Goal: Task Accomplishment & Management: Complete application form

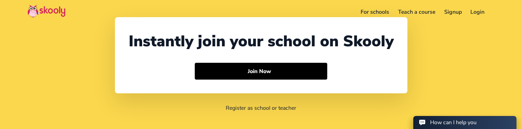
click at [470, 9] on link "Login" at bounding box center [477, 12] width 23 height 11
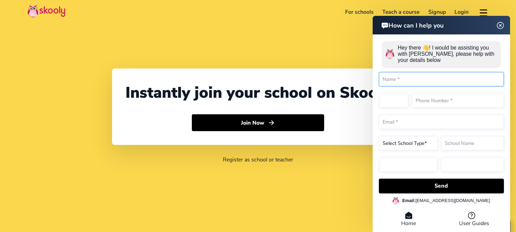
select select "1"
select select "United States"
select select "America/New_York"
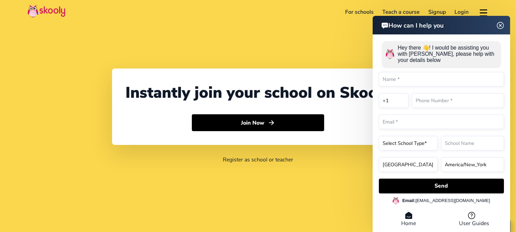
click at [501, 25] on div "How can I help you Hey there 👋! I would be assisting you with Skooly, please he…" at bounding box center [442, 125] width 138 height 218
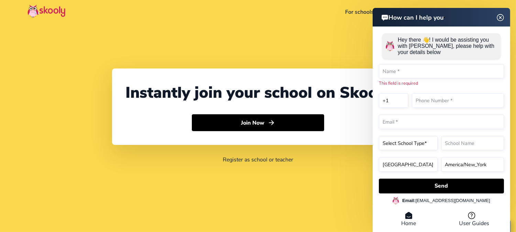
click at [498, 17] on img at bounding box center [500, 17] width 13 height 9
click at [502, 15] on img at bounding box center [500, 17] width 13 height 9
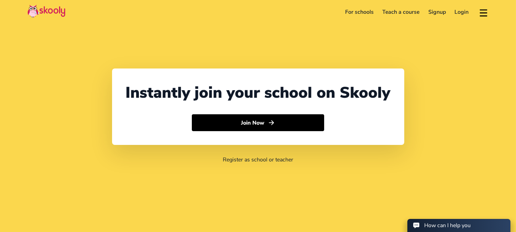
click at [435, 12] on link "Signup" at bounding box center [437, 12] width 26 height 11
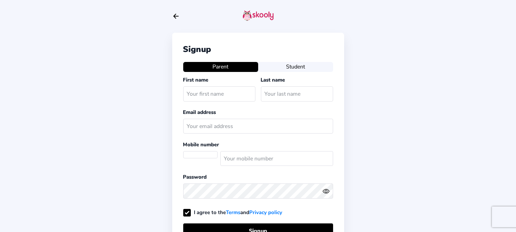
select select "US"
click at [178, 15] on icon "Arrow Back" at bounding box center [176, 16] width 8 height 8
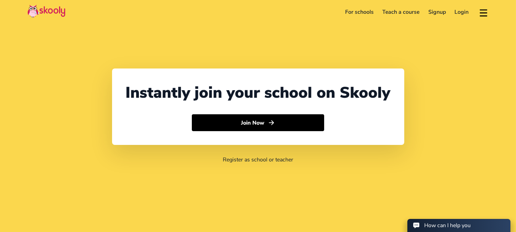
select select "1"
select select "[GEOGRAPHIC_DATA]"
select select "America/New_York"
click at [461, 12] on link "Login" at bounding box center [461, 12] width 23 height 11
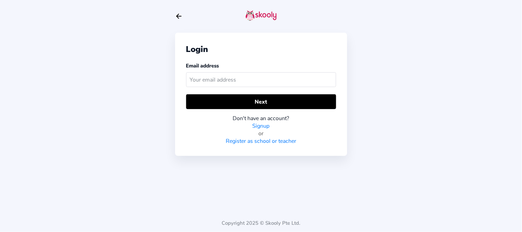
click at [281, 140] on link "Register as school or teacher" at bounding box center [261, 141] width 70 height 8
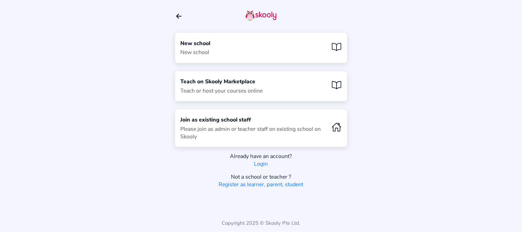
click at [231, 46] on div "New school New school" at bounding box center [261, 48] width 172 height 30
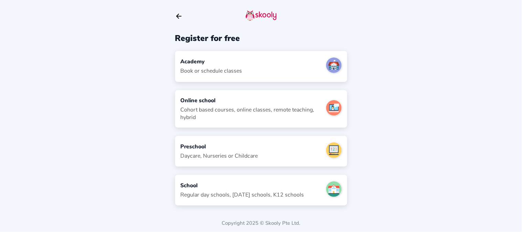
click at [231, 153] on div "Daycare, Nurseries or Childcare" at bounding box center [219, 156] width 77 height 8
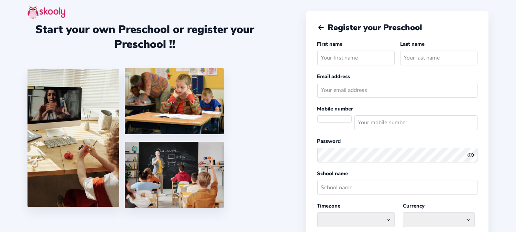
select select "America/New_York"
select select "USD $"
select select "US"
type input "School"
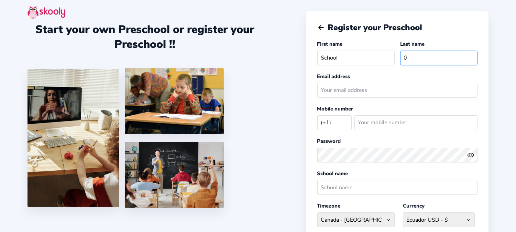
type input "0"
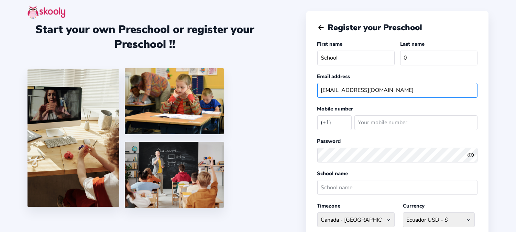
type input "schoolpreschool01@mailinator.com"
click at [329, 124] on select "Afghanistan (+93) Albania (+355) Algeria (+213) AmericanSamoa (+1684) Andorra (…" at bounding box center [334, 122] width 34 height 14
select select "IN"
click at [317, 116] on select "Afghanistan (+93) Albania (+355) Algeria (+213) AmericanSamoa (+1684) Andorra (…" at bounding box center [334, 122] width 34 height 14
select select "Asia/Kolkata"
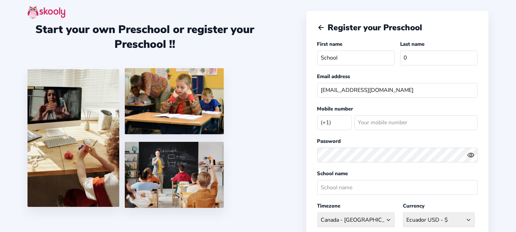
select select "INR ₹"
click at [384, 125] on input "number" at bounding box center [415, 122] width 123 height 15
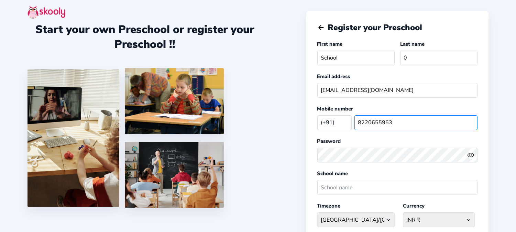
type input "8220655953"
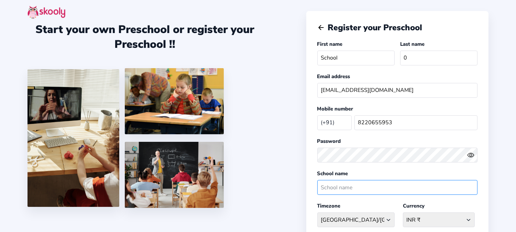
click at [356, 192] on input "text" at bounding box center [397, 187] width 160 height 15
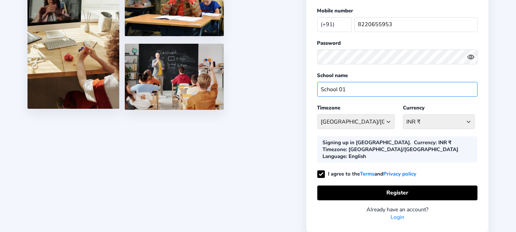
scroll to position [118, 0]
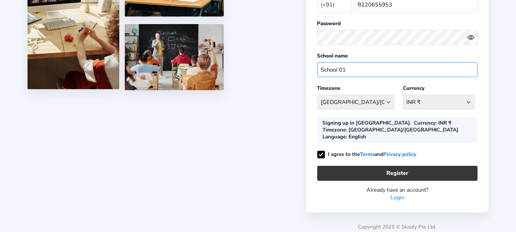
type input "School 01"
click at [345, 170] on button "Register" at bounding box center [397, 173] width 160 height 15
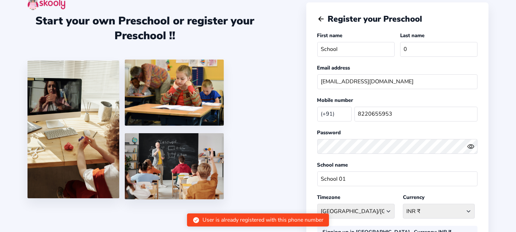
scroll to position [3, 0]
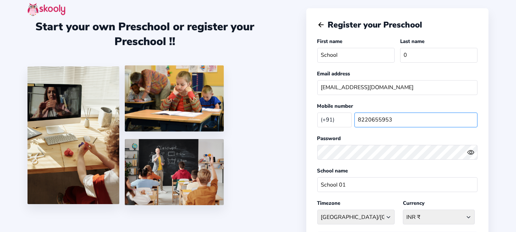
drag, startPoint x: 391, startPoint y: 119, endPoint x: 354, endPoint y: 122, distance: 36.9
click at [354, 122] on input "8220655953" at bounding box center [415, 119] width 123 height 15
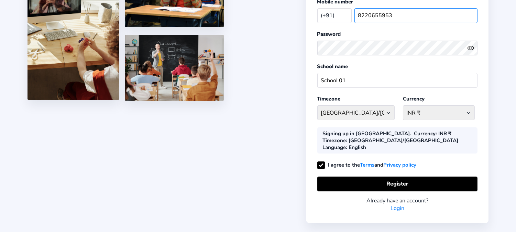
scroll to position [118, 0]
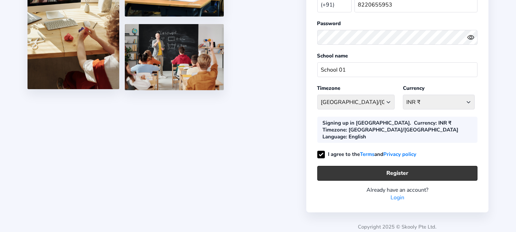
click at [399, 170] on button "Register" at bounding box center [397, 173] width 160 height 15
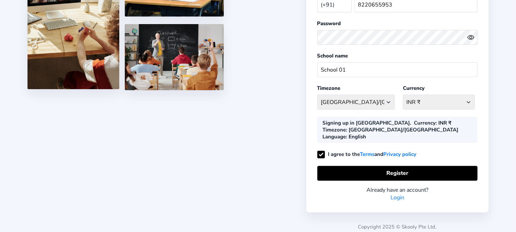
scroll to position [3, 0]
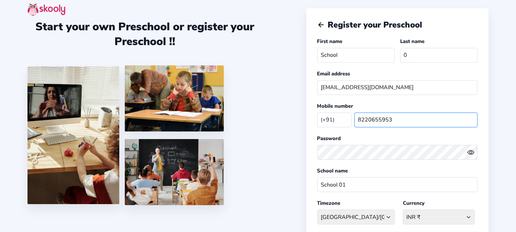
click at [397, 119] on input "8220655953" at bounding box center [415, 119] width 123 height 15
type input "8"
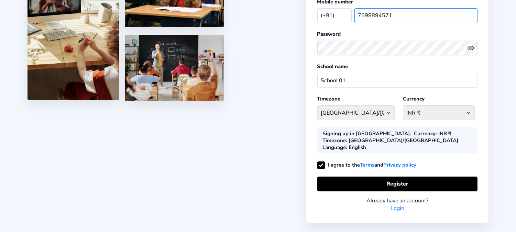
scroll to position [118, 0]
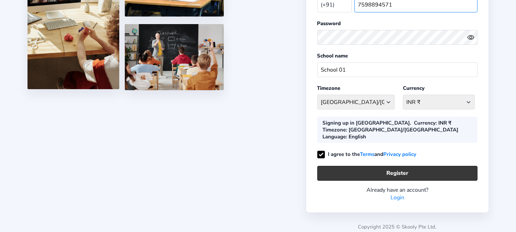
type input "7598894571"
click at [391, 169] on button "Register" at bounding box center [397, 173] width 160 height 15
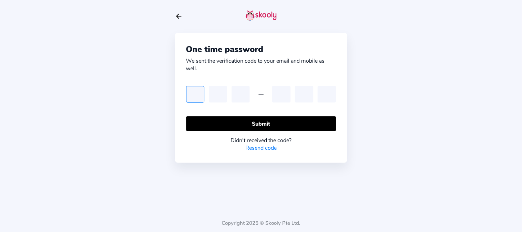
type input "3"
type input "4"
type input "5"
type input "3"
type input "6"
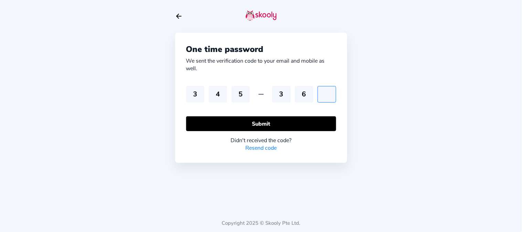
type input "6"
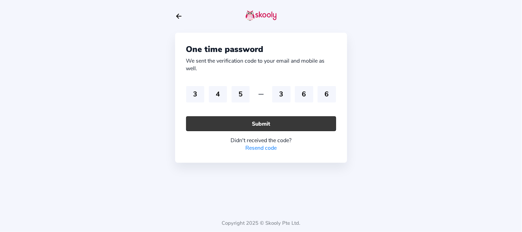
click at [243, 125] on button "Submit" at bounding box center [261, 123] width 150 height 15
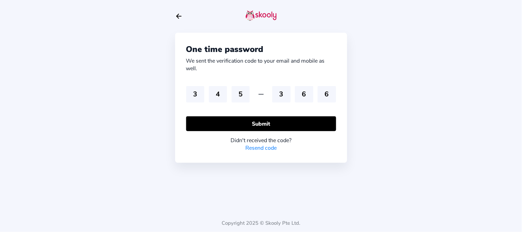
click at [253, 147] on link "Resend code" at bounding box center [260, 148] width 31 height 8
click at [257, 150] on link "Resend code" at bounding box center [260, 148] width 31 height 8
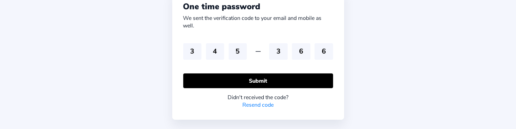
scroll to position [57, 0]
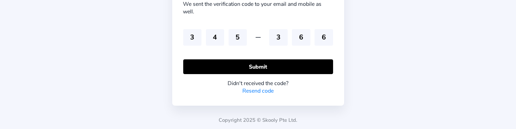
click at [256, 92] on link "Resend code" at bounding box center [257, 91] width 31 height 8
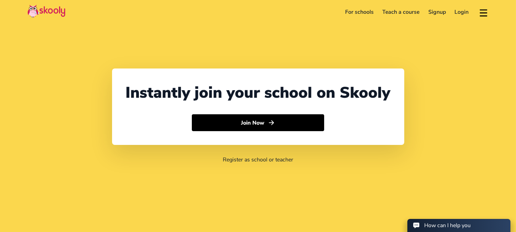
select select "1"
select select "[GEOGRAPHIC_DATA]"
select select "America/New_York"
click at [458, 9] on link "Login" at bounding box center [461, 12] width 23 height 11
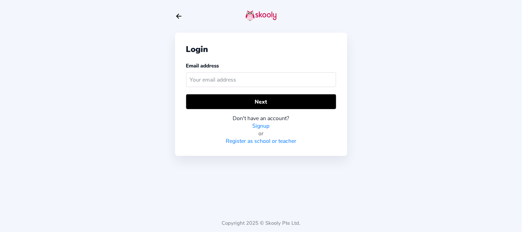
click at [253, 140] on link "Register as school or teacher" at bounding box center [261, 141] width 70 height 8
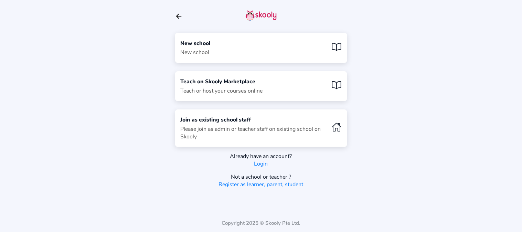
click at [230, 47] on div "New school New school" at bounding box center [261, 48] width 172 height 30
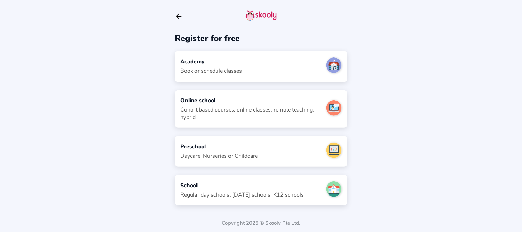
click at [229, 143] on div "Preschool" at bounding box center [219, 147] width 77 height 8
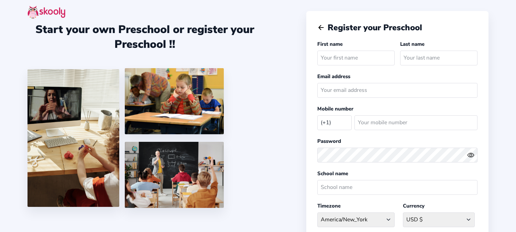
select select "US"
click at [339, 87] on input "email" at bounding box center [397, 90] width 160 height 15
paste input "8220655953"
type input "8220655953"
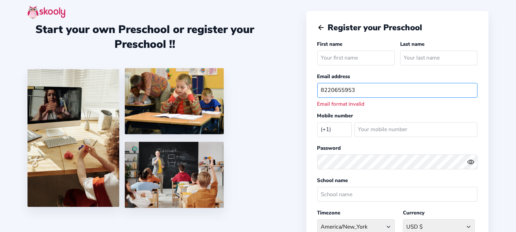
drag, startPoint x: 363, startPoint y: 88, endPoint x: 283, endPoint y: 94, distance: 80.7
click at [283, 94] on div "Start your own Preschool or register your Preschool !! Register your Preschool …" at bounding box center [258, 176] width 516 height 353
paste input "schoolpreschool01"
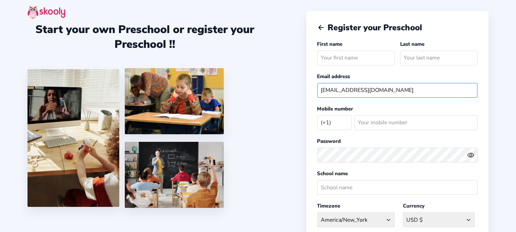
type input "schoolpreschool01@mailinator.com"
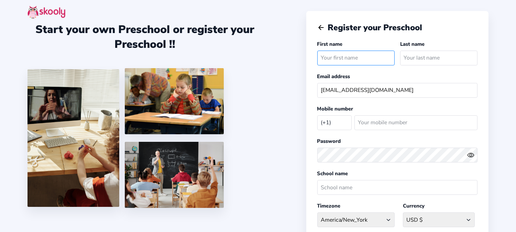
click at [348, 52] on input "text" at bounding box center [355, 58] width 77 height 15
type input "School"
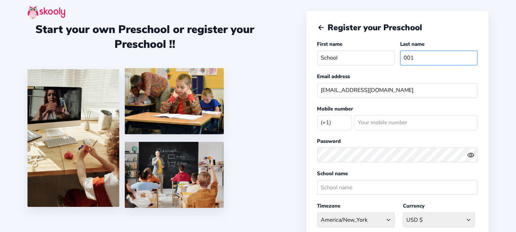
type input "001"
click at [343, 124] on select "Afghanistan (+93) Albania (+355) Algeria (+213) AmericanSamoa (+1684) Andorra (…" at bounding box center [334, 122] width 34 height 14
select select "IN"
click at [317, 116] on select "Afghanistan (+93) Albania (+355) Algeria (+213) AmericanSamoa (+1684) Andorra (…" at bounding box center [334, 122] width 34 height 14
select select "[GEOGRAPHIC_DATA]/[GEOGRAPHIC_DATA]"
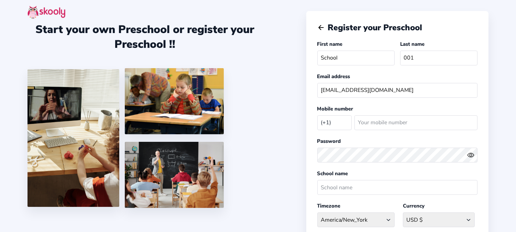
select select "INR ₹"
click at [380, 121] on input "number" at bounding box center [415, 122] width 123 height 15
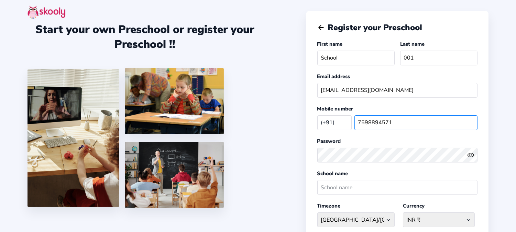
type input "7598894571"
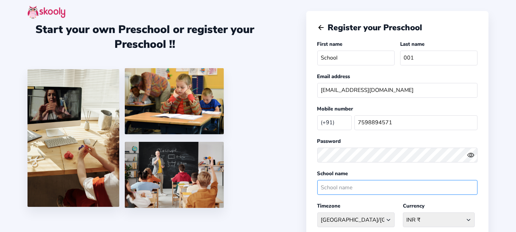
click at [360, 193] on input "text" at bounding box center [397, 187] width 160 height 15
type input "School"
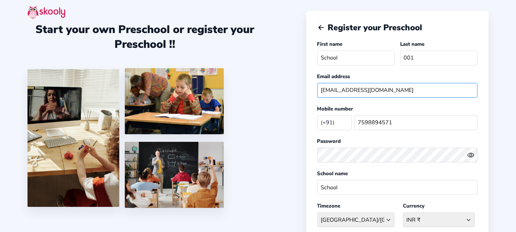
click at [398, 92] on input "schoolpreschool01@mailinator.com" at bounding box center [397, 90] width 160 height 15
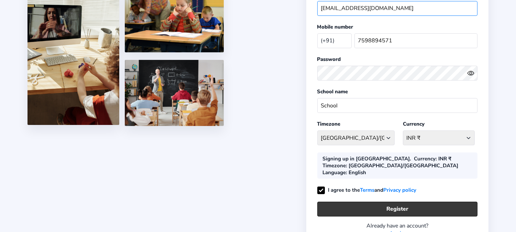
scroll to position [118, 0]
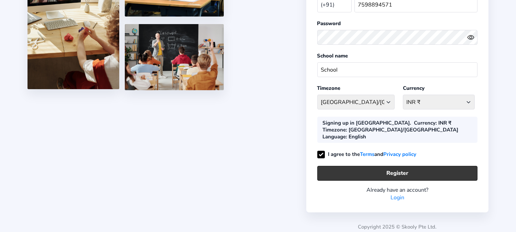
click at [394, 170] on button "Register" at bounding box center [397, 173] width 160 height 15
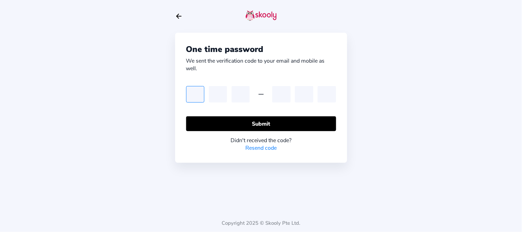
type input "2"
type input "3"
type input "4"
type input "5"
type input "6"
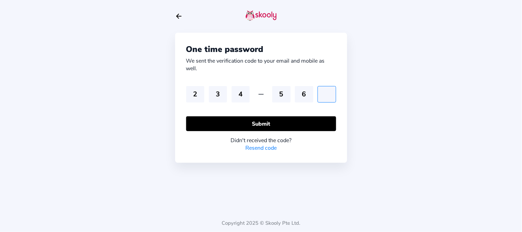
type input "7"
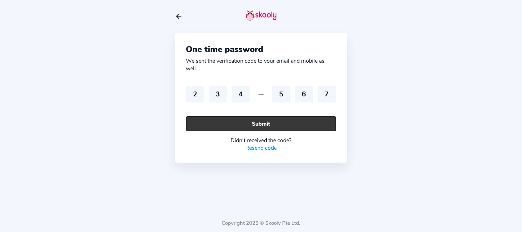
click at [225, 125] on button "Submit" at bounding box center [261, 123] width 150 height 15
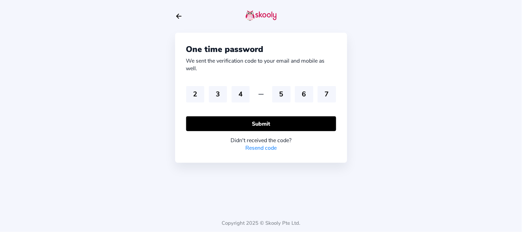
click at [258, 150] on link "Resend code" at bounding box center [260, 148] width 31 height 8
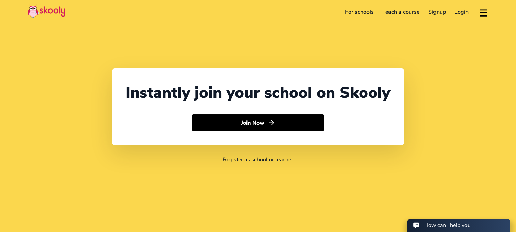
click at [464, 10] on link "Login" at bounding box center [461, 12] width 23 height 11
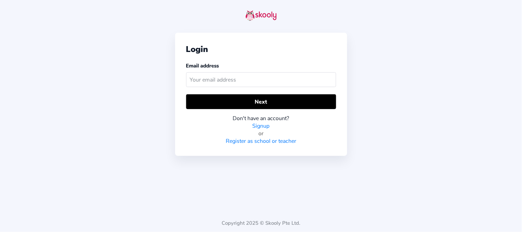
click at [260, 142] on link "Register as school or teacher" at bounding box center [261, 141] width 70 height 8
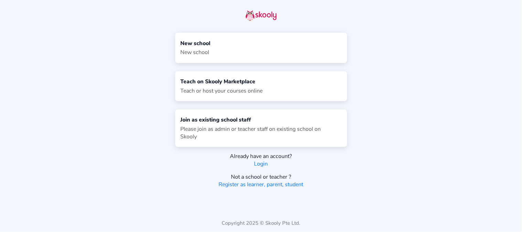
click at [215, 53] on div "New school New school" at bounding box center [261, 48] width 172 height 30
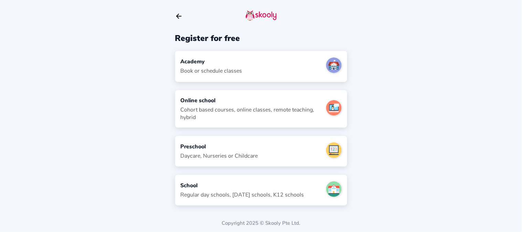
click at [217, 152] on div "Daycare, Nurseries or Childcare" at bounding box center [219, 156] width 77 height 8
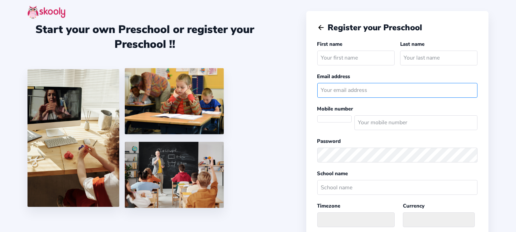
click at [353, 91] on input "email" at bounding box center [397, 90] width 160 height 15
select select
select select "America/New_York"
select select "USD $"
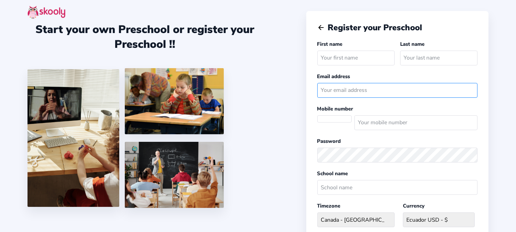
select select "US"
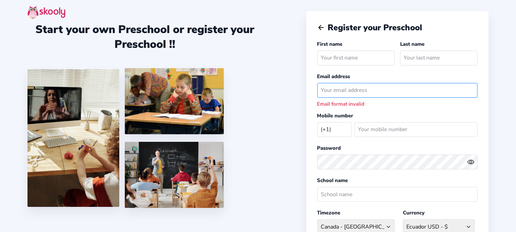
click at [349, 90] on input "email" at bounding box center [397, 90] width 160 height 15
paste input "schoolpreschool02"
type input "schoolpreschool02@m"
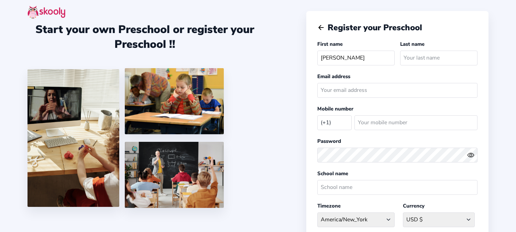
select select "US"
type input "l"
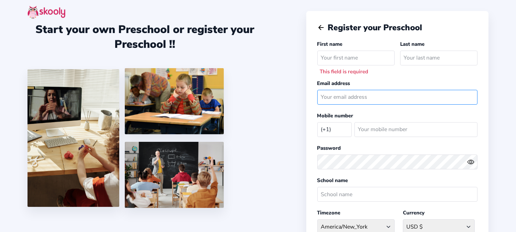
click at [365, 93] on input "email" at bounding box center [397, 97] width 160 height 15
paste input "schoolpreschool02"
type input "schoolpreschool02@mailinator.com"
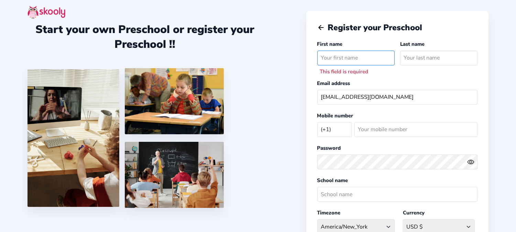
click at [342, 54] on input "text" at bounding box center [355, 58] width 77 height 15
type input "s"
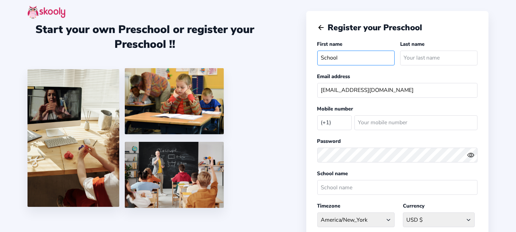
type input "School"
click at [310, 121] on div "Register your Preschool First name School Last name Email address schoolprescho…" at bounding box center [397, 167] width 182 height 312
click at [327, 125] on select "[GEOGRAPHIC_DATA] (+93) [GEOGRAPHIC_DATA] (+355) [GEOGRAPHIC_DATA] (+213) [GEOG…" at bounding box center [334, 122] width 34 height 14
select select "IN"
click at [317, 116] on select "[GEOGRAPHIC_DATA] (+93) [GEOGRAPHIC_DATA] (+355) [GEOGRAPHIC_DATA] (+213) [GEOG…" at bounding box center [334, 122] width 34 height 14
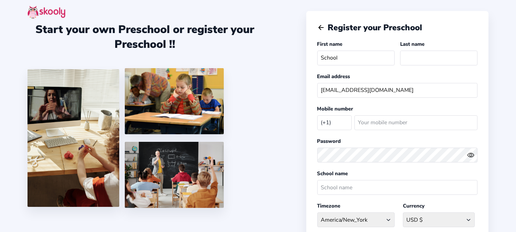
select select "[GEOGRAPHIC_DATA]/[GEOGRAPHIC_DATA]"
select select "INR ₹"
click at [389, 127] on input "number" at bounding box center [415, 122] width 123 height 15
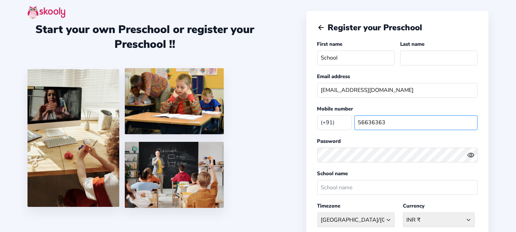
type input "56636363"
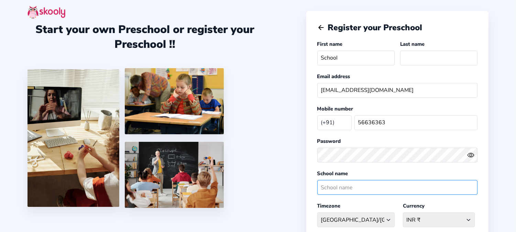
click at [353, 188] on input "text" at bounding box center [397, 187] width 160 height 15
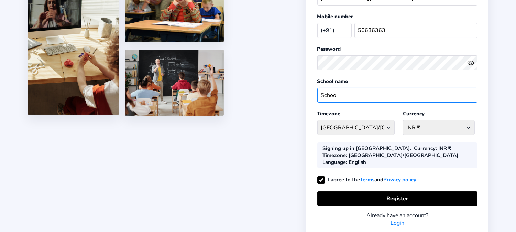
scroll to position [114, 0]
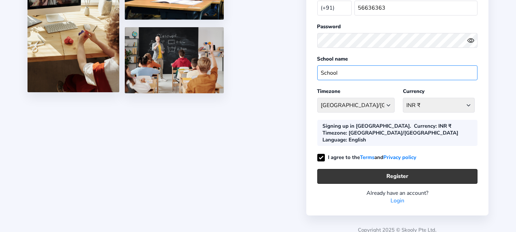
type input "School"
click at [385, 175] on button "Register" at bounding box center [397, 176] width 160 height 15
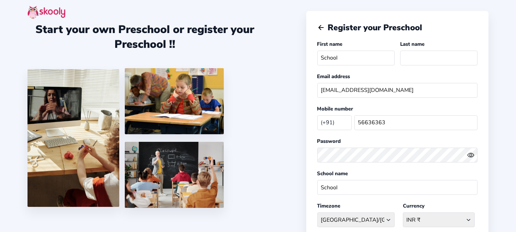
scroll to position [118, 0]
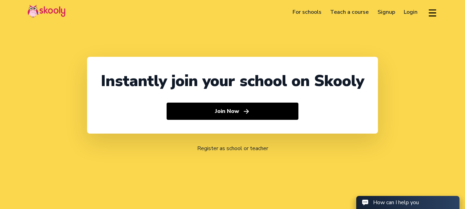
select select "1"
select select "United States"
select select "America/New_York"
click at [406, 8] on link "Login" at bounding box center [410, 12] width 23 height 11
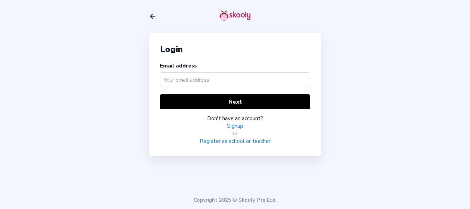
click at [222, 142] on link "Register as school or teacher" at bounding box center [234, 141] width 71 height 8
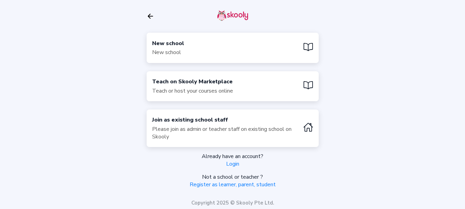
click at [171, 53] on div "New school" at bounding box center [168, 52] width 32 height 8
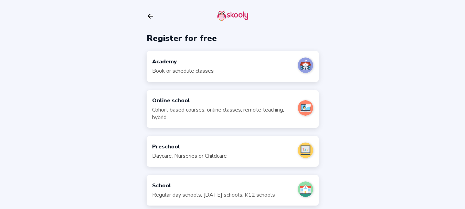
click at [194, 149] on div "Preschool" at bounding box center [189, 147] width 75 height 8
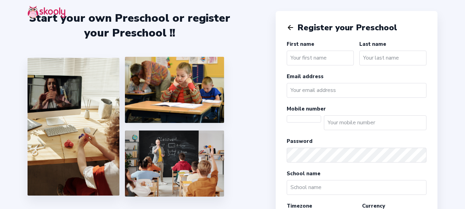
select select "America/New_York"
select select "USD $"
select select "US"
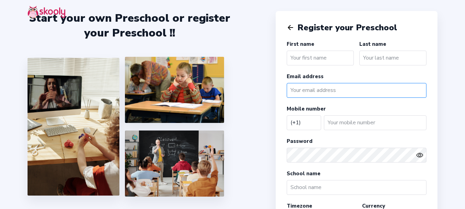
click at [304, 94] on input "email" at bounding box center [356, 90] width 140 height 15
paste input "schoolpreschool02@mailinator.com"
type input "schoolpreschool02@mailinator.com"
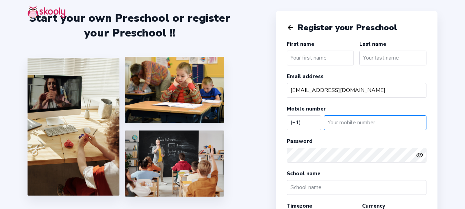
click at [344, 116] on input "number" at bounding box center [375, 122] width 102 height 15
type input "822065"
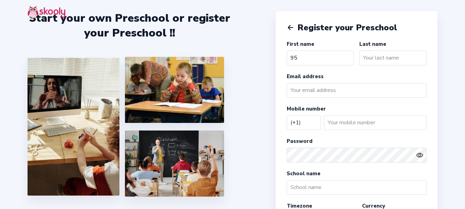
select select "US"
type input "953"
click at [338, 92] on input "email" at bounding box center [356, 90] width 140 height 15
paste input "[EMAIL_ADDRESS][DOMAIN_NAME]"
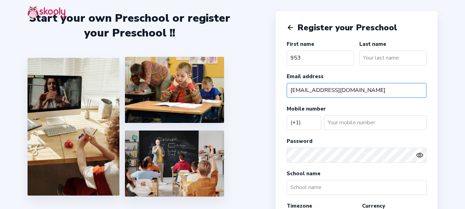
type input "[EMAIL_ADDRESS][DOMAIN_NAME]"
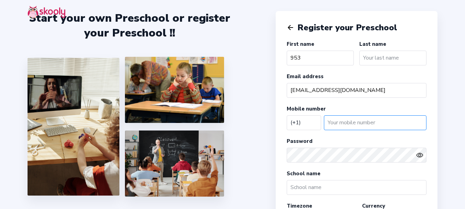
click at [352, 121] on input "number" at bounding box center [375, 122] width 102 height 15
type input "8220655953"
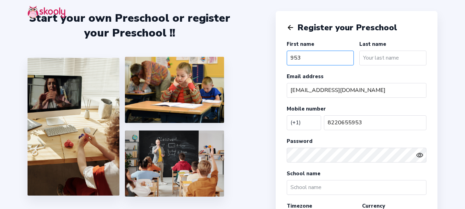
drag, startPoint x: 306, startPoint y: 61, endPoint x: 292, endPoint y: 62, distance: 14.4
click at [292, 62] on input "953" at bounding box center [319, 58] width 67 height 15
type input "School"
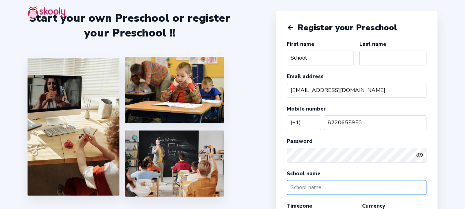
click at [307, 182] on input "text" at bounding box center [356, 187] width 140 height 15
click at [311, 121] on select "[GEOGRAPHIC_DATA] (+93) [GEOGRAPHIC_DATA] (+355) [GEOGRAPHIC_DATA] (+213) [GEOG…" at bounding box center [303, 122] width 34 height 14
click at [310, 122] on select "[GEOGRAPHIC_DATA] (+93) [GEOGRAPHIC_DATA] (+355) [GEOGRAPHIC_DATA] (+213) [GEOG…" at bounding box center [303, 122] width 34 height 14
select select "IS"
select select "Atlantic/Reykjavik"
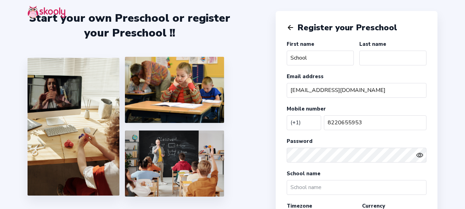
select select "ISK kr"
select select "IN"
select select "[GEOGRAPHIC_DATA]/[GEOGRAPHIC_DATA]"
select select "INR ₹"
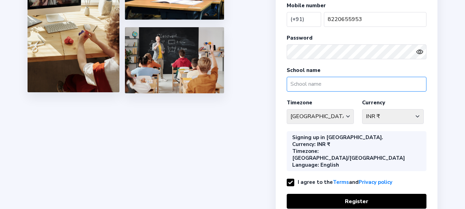
click at [309, 86] on input "text" at bounding box center [356, 84] width 140 height 15
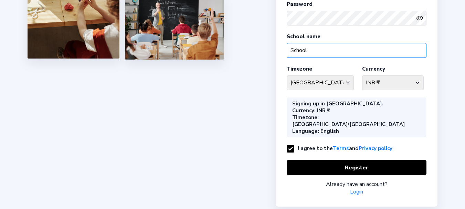
scroll to position [137, 0]
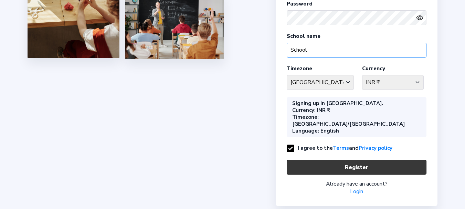
type input "School"
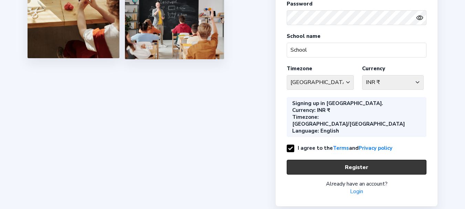
click at [330, 160] on button "Register" at bounding box center [356, 167] width 140 height 15
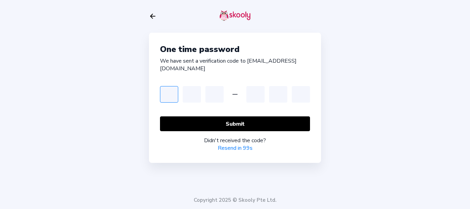
type input "3"
type input "6"
type input "3"
type input "6"
type input "4"
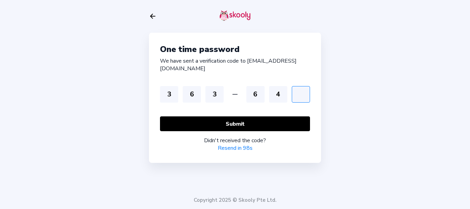
type input "4"
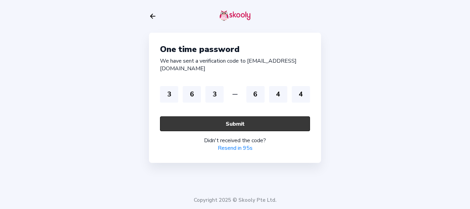
click at [223, 122] on button "Submit" at bounding box center [235, 123] width 150 height 15
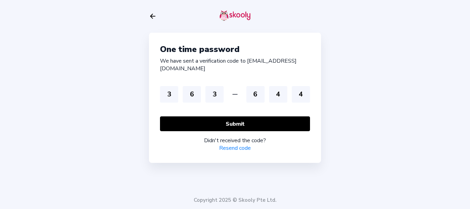
click at [230, 146] on link "Resend code" at bounding box center [235, 148] width 32 height 8
drag, startPoint x: 440, startPoint y: 33, endPoint x: 409, endPoint y: 34, distance: 30.9
click at [440, 33] on div "**********" at bounding box center [235, 104] width 470 height 209
click at [154, 18] on icon "Arrow Back" at bounding box center [153, 16] width 8 height 8
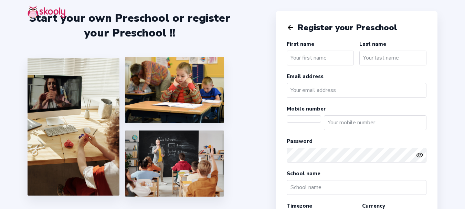
select select
select select "US"
click at [306, 58] on input "text" at bounding box center [319, 58] width 67 height 15
type input "Sch"
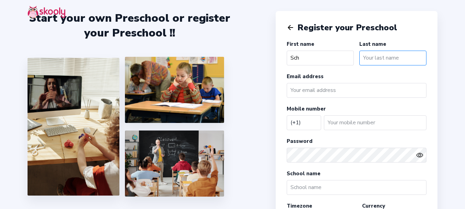
click at [384, 58] on input "text" at bounding box center [392, 58] width 67 height 15
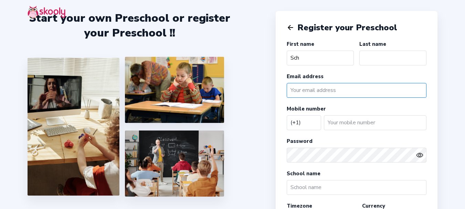
click at [325, 86] on input "email" at bounding box center [356, 90] width 140 height 15
paste input "s"
type input "schooltest03@mailinato.com"
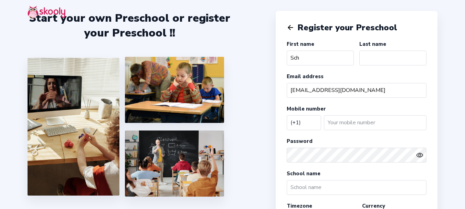
click at [314, 122] on select "[GEOGRAPHIC_DATA] (+93) [GEOGRAPHIC_DATA] (+355) [GEOGRAPHIC_DATA] (+213) [GEOG…" at bounding box center [303, 122] width 34 height 14
select select "IN"
click at [286, 115] on select "[GEOGRAPHIC_DATA] (+93) [GEOGRAPHIC_DATA] (+355) [GEOGRAPHIC_DATA] (+213) [GEOG…" at bounding box center [303, 122] width 34 height 14
select select "[GEOGRAPHIC_DATA]/[GEOGRAPHIC_DATA]"
select select "INR ₹"
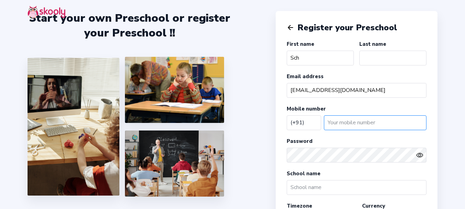
click at [351, 125] on input "number" at bounding box center [375, 122] width 102 height 15
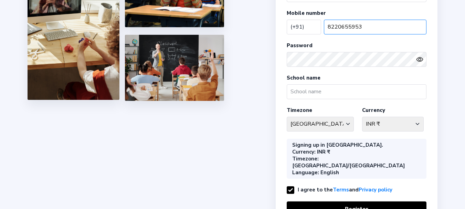
scroll to position [103, 0]
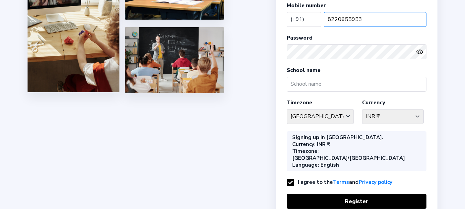
type input "8220655953"
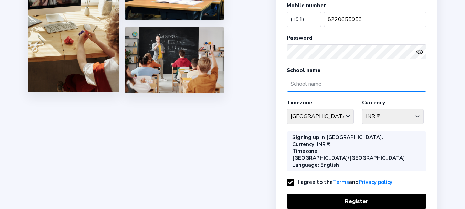
click at [323, 86] on input "text" at bounding box center [356, 84] width 140 height 15
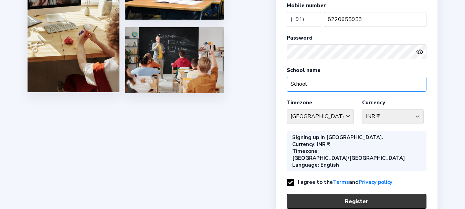
type input "School"
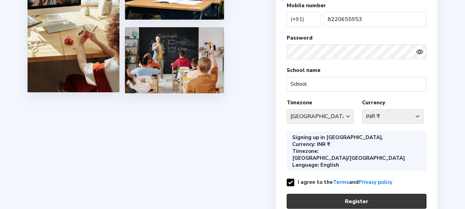
click at [332, 194] on button "Register" at bounding box center [356, 201] width 140 height 15
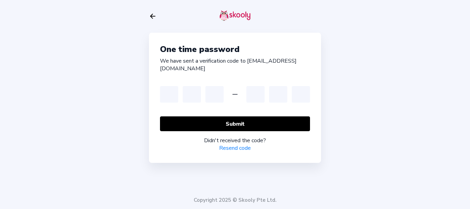
click at [237, 146] on link "Resend code" at bounding box center [235, 148] width 32 height 8
click at [18, 87] on div "**********" at bounding box center [235, 104] width 470 height 209
click at [400, 74] on div "**********" at bounding box center [235, 104] width 470 height 209
click at [238, 148] on link "Resend code" at bounding box center [235, 148] width 32 height 8
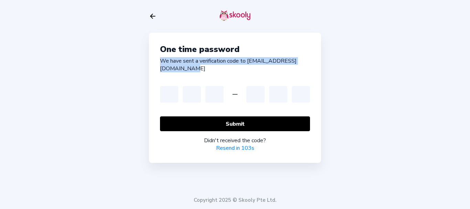
drag, startPoint x: 170, startPoint y: 62, endPoint x: 230, endPoint y: 71, distance: 61.2
click at [230, 71] on div "**********" at bounding box center [235, 98] width 172 height 130
click at [283, 68] on div "**********" at bounding box center [235, 64] width 150 height 15
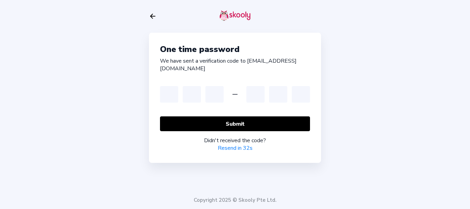
click at [150, 17] on icon "Arrow Back" at bounding box center [153, 16] width 8 height 8
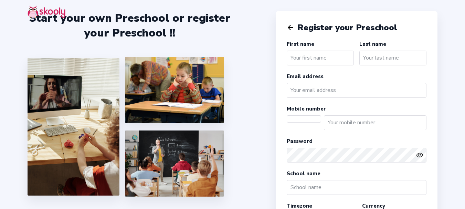
select select
select select "US"
type input "School"
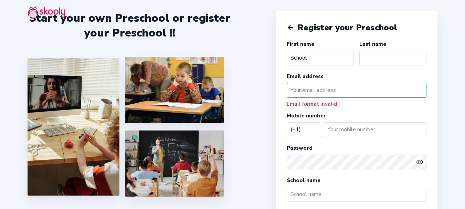
type input "\"
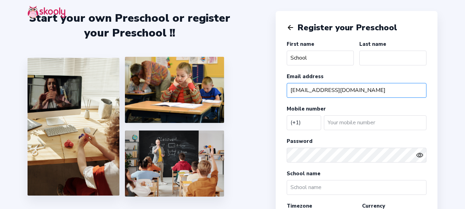
type input "[EMAIL_ADDRESS][DOMAIN_NAME]"
click at [306, 126] on select "[GEOGRAPHIC_DATA] (+93) [GEOGRAPHIC_DATA] (+355) [GEOGRAPHIC_DATA] (+213) [GEOG…" at bounding box center [303, 122] width 34 height 14
select select "IS"
click at [286, 115] on select "[GEOGRAPHIC_DATA] (+93) [GEOGRAPHIC_DATA] (+355) [GEOGRAPHIC_DATA] (+213) [GEOG…" at bounding box center [303, 122] width 34 height 14
select select "Atlantic/[GEOGRAPHIC_DATA]"
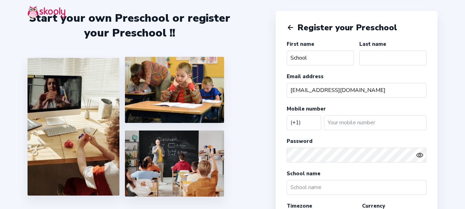
select select "ISK kr"
select select "IN"
select select "[GEOGRAPHIC_DATA]/[GEOGRAPHIC_DATA]"
select select "INR ₹"
click at [335, 119] on input "number" at bounding box center [375, 122] width 102 height 15
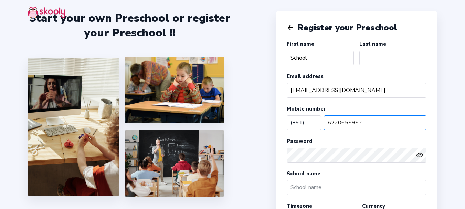
type input "8220655953"
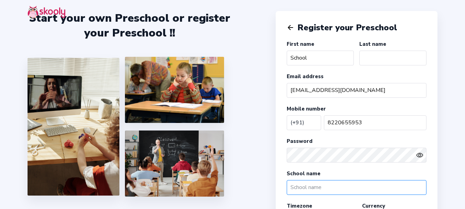
click at [341, 192] on input "text" at bounding box center [356, 187] width 140 height 15
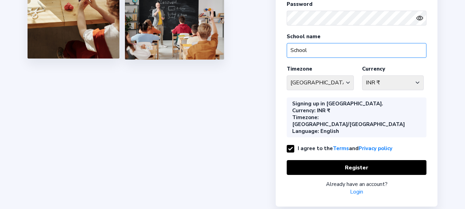
scroll to position [137, 0]
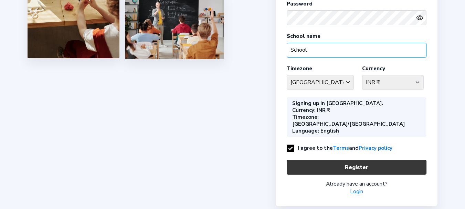
type input "School"
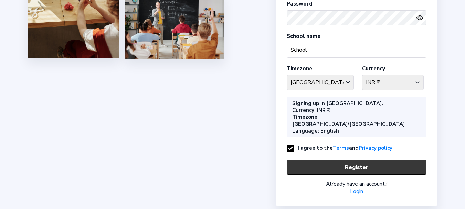
click at [329, 160] on button "Register" at bounding box center [356, 167] width 140 height 15
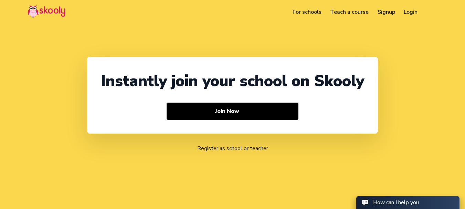
select select "91"
select select "[GEOGRAPHIC_DATA]"
select select "[GEOGRAPHIC_DATA]/[GEOGRAPHIC_DATA]"
click at [408, 13] on link "Login" at bounding box center [410, 12] width 23 height 11
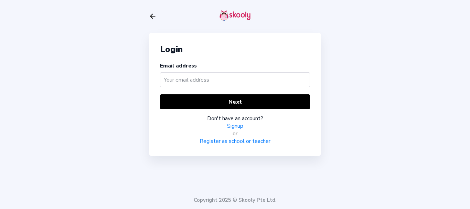
click at [243, 116] on link "Register as school or teacher" at bounding box center [234, 141] width 71 height 8
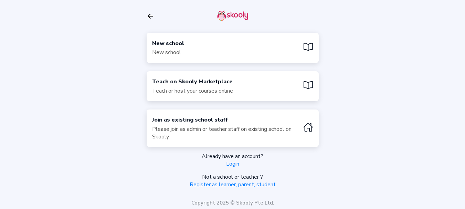
click at [167, 46] on div "New school" at bounding box center [168, 44] width 32 height 8
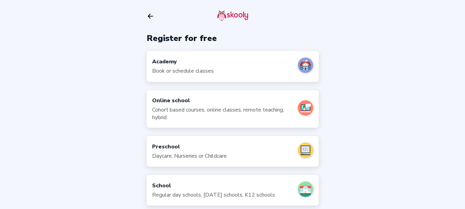
click at [172, 116] on div "Preschool" at bounding box center [189, 147] width 75 height 8
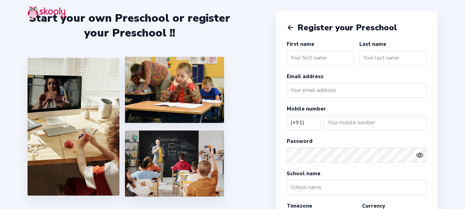
select select "IN"
drag, startPoint x: 0, startPoint y: 0, endPoint x: 305, endPoint y: 93, distance: 318.9
click at [305, 93] on input "email" at bounding box center [356, 90] width 140 height 15
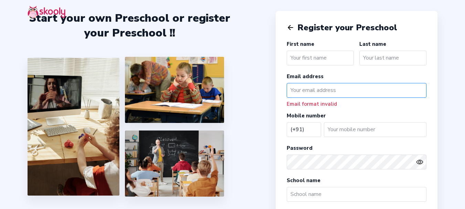
click at [303, 86] on input "email" at bounding box center [356, 90] width 140 height 15
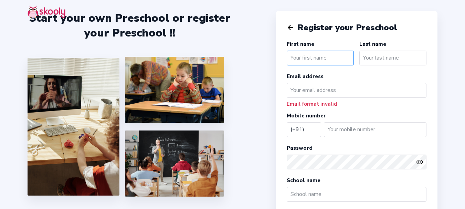
click at [317, 54] on input "text" at bounding box center [319, 58] width 67 height 15
type input "School"
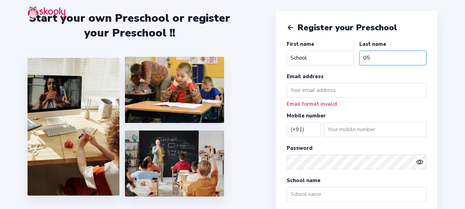
type input "05"
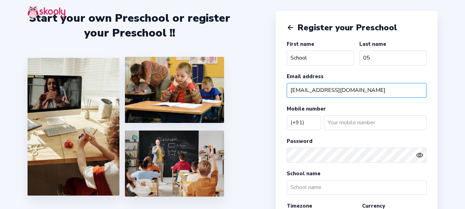
type input "schooltest05@mailinator.com"
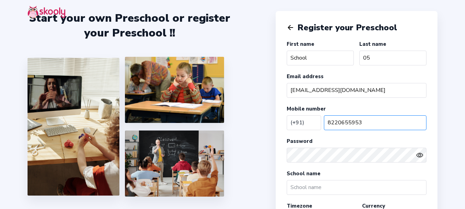
type input "8220655953"
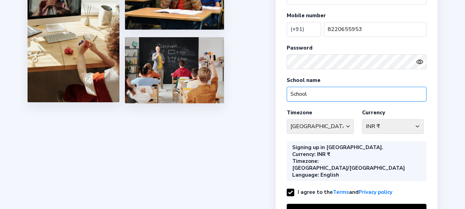
scroll to position [103, 0]
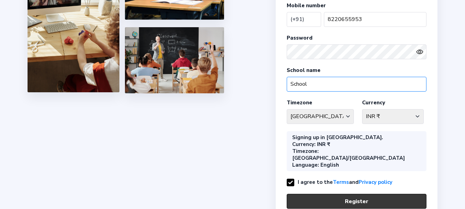
type input "School"
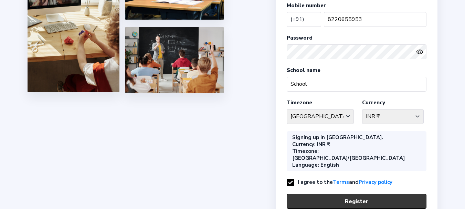
click at [307, 194] on button "Register" at bounding box center [356, 201] width 140 height 15
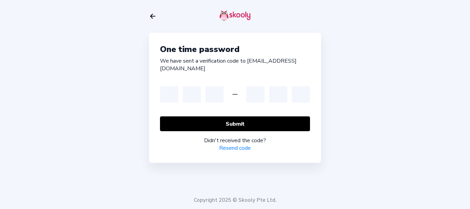
click at [230, 146] on link "Resend code" at bounding box center [235, 148] width 32 height 8
click at [378, 50] on div "**********" at bounding box center [235, 104] width 470 height 209
click at [239, 149] on link "Resend code" at bounding box center [235, 148] width 32 height 8
click at [461, 112] on div "**********" at bounding box center [235, 104] width 470 height 209
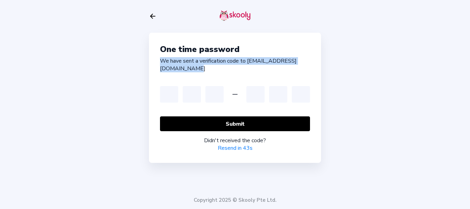
drag, startPoint x: 167, startPoint y: 61, endPoint x: 244, endPoint y: 69, distance: 77.8
click at [244, 69] on div "**********" at bounding box center [235, 98] width 172 height 130
click at [309, 72] on div "**********" at bounding box center [235, 64] width 150 height 15
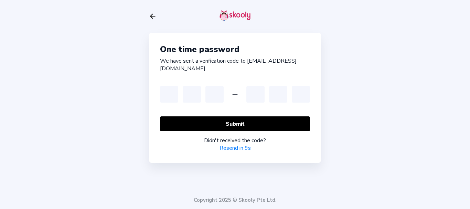
click at [440, 108] on div "**********" at bounding box center [235, 104] width 470 height 209
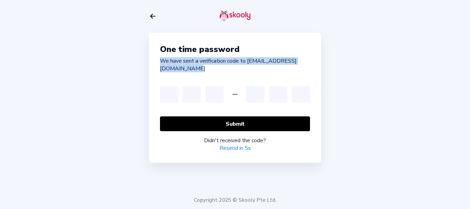
drag, startPoint x: 159, startPoint y: 57, endPoint x: 242, endPoint y: 65, distance: 83.6
click at [242, 65] on div "**********" at bounding box center [235, 98] width 172 height 130
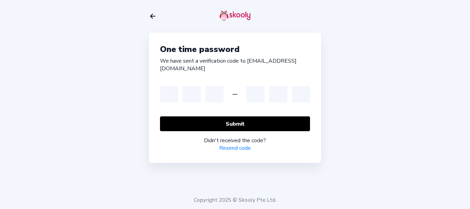
click at [43, 91] on div "**********" at bounding box center [235, 104] width 470 height 209
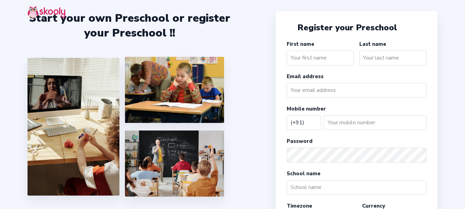
select select "IN"
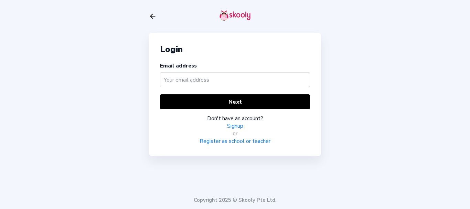
click at [235, 126] on link "Signup" at bounding box center [235, 126] width 16 height 8
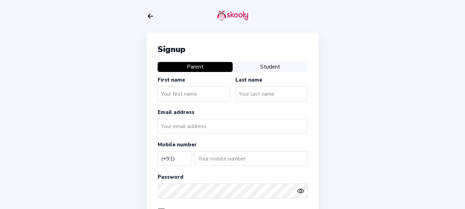
select select "IN"
type input "Parent"
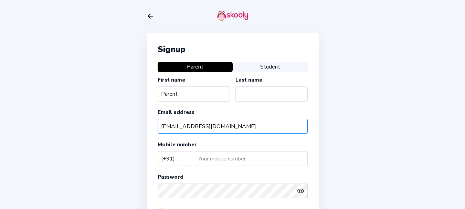
type input "[EMAIL_ADDRESS][DOMAIN_NAME]"
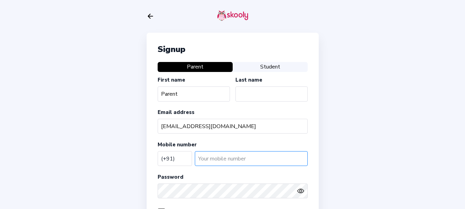
click at [211, 163] on input "number" at bounding box center [251, 158] width 113 height 15
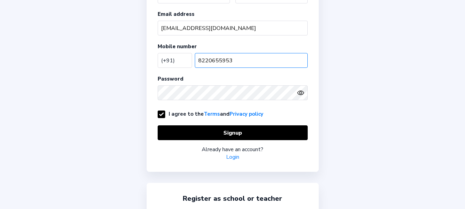
scroll to position [103, 0]
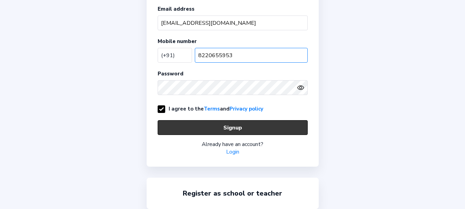
type input "8220655953"
click at [208, 131] on button "Signup" at bounding box center [232, 127] width 150 height 15
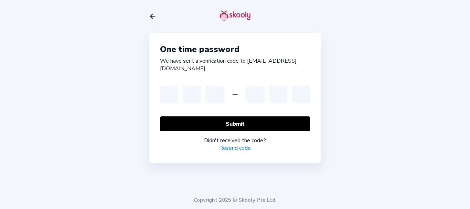
click at [232, 149] on link "Resend code" at bounding box center [235, 148] width 32 height 8
click at [167, 91] on input "text" at bounding box center [169, 94] width 18 height 17
type input "2"
type input "3"
type input "2"
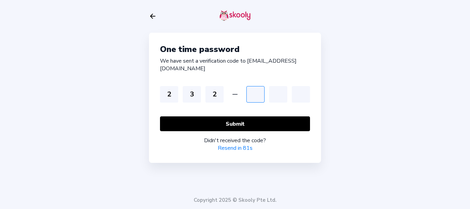
type input "4"
type input "1"
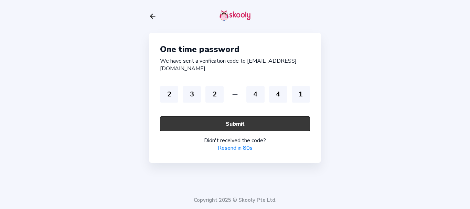
click at [207, 122] on button "Submit" at bounding box center [235, 123] width 150 height 15
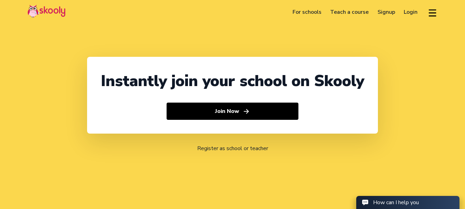
select select "91"
select select "[GEOGRAPHIC_DATA]"
select select "[GEOGRAPHIC_DATA]/[GEOGRAPHIC_DATA]"
click at [406, 11] on link "Login" at bounding box center [410, 12] width 23 height 11
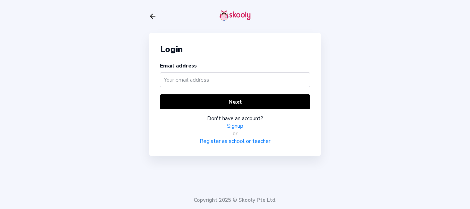
click at [234, 123] on link "Signup" at bounding box center [235, 126] width 16 height 8
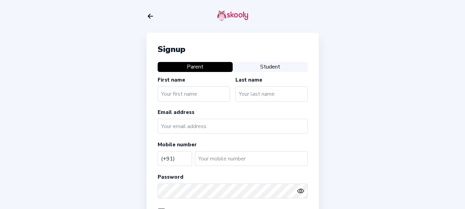
select select "IN"
type input "Parent"
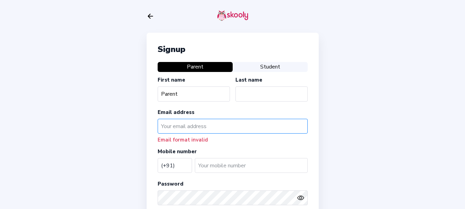
paste input "parenttest2"
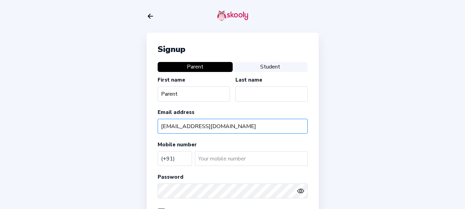
type input "parenttest2@mailinator.com"
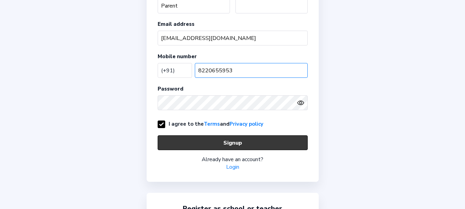
scroll to position [121, 0]
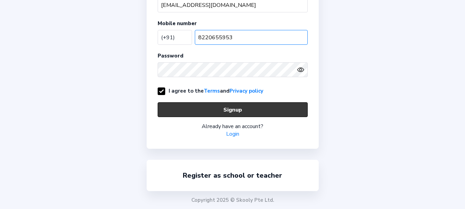
type input "8220655953"
click at [232, 112] on button "Signup" at bounding box center [232, 109] width 150 height 15
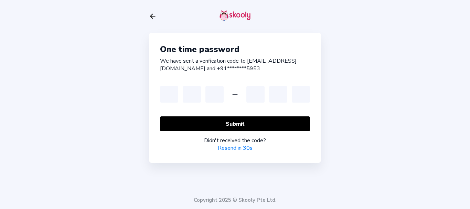
click at [25, 98] on div "One time password We have sent a verification code to pa*********@mailinator.co…" at bounding box center [235, 104] width 470 height 209
click at [79, 105] on div "One time password We have sent a verification code to pa*********@mailinator.co…" at bounding box center [235, 104] width 470 height 209
click at [240, 147] on link "Resend code" at bounding box center [235, 148] width 32 height 8
click at [354, 98] on div "One time password We have sent a verification code to pa*********@mailinator.co…" at bounding box center [235, 104] width 470 height 209
click at [229, 147] on link "Resend code" at bounding box center [235, 148] width 32 height 8
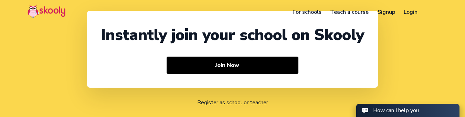
select select "91"
select select "[GEOGRAPHIC_DATA]"
select select "[GEOGRAPHIC_DATA]/[GEOGRAPHIC_DATA]"
click at [407, 10] on link "Login" at bounding box center [410, 12] width 23 height 11
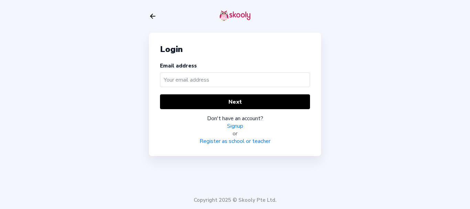
click at [230, 116] on link "Register as school or teacher" at bounding box center [234, 141] width 71 height 8
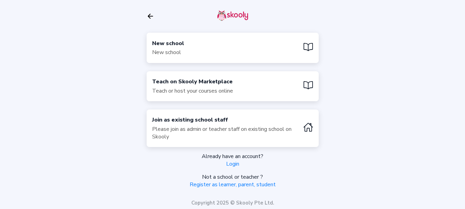
click at [199, 47] on div "New school New school" at bounding box center [232, 48] width 172 height 30
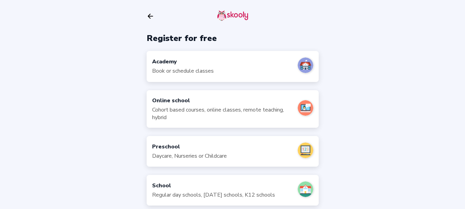
click at [188, 116] on div "Regular day schools, sunday schools, K12 schools" at bounding box center [213, 195] width 123 height 8
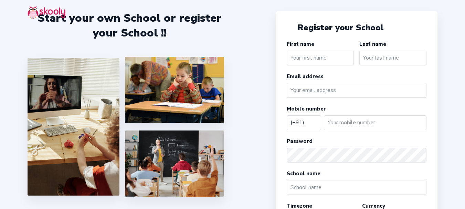
select select "IN"
type input "school"
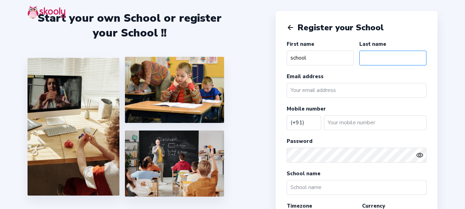
type input "s"
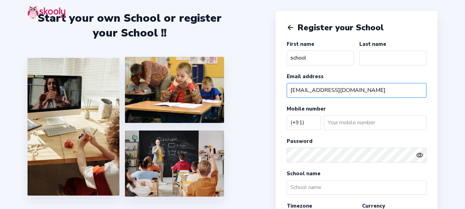
type input "[EMAIL_ADDRESS][DOMAIN_NAME]"
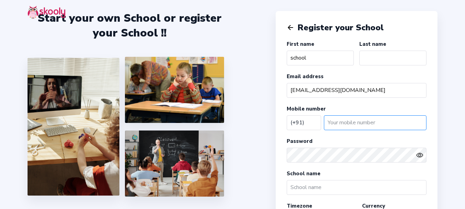
click at [347, 126] on input "number" at bounding box center [375, 122] width 102 height 15
type input "8220655953"
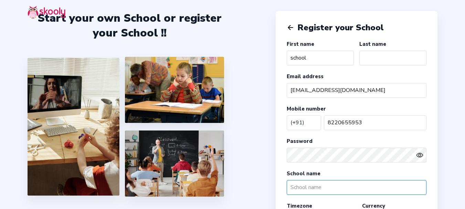
click at [316, 181] on input "text" at bounding box center [356, 187] width 140 height 15
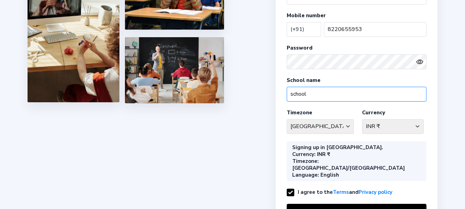
scroll to position [103, 0]
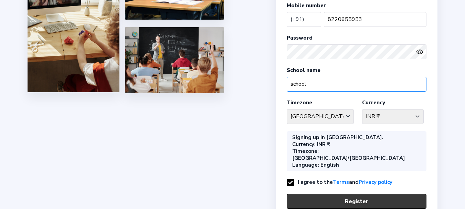
type input "school"
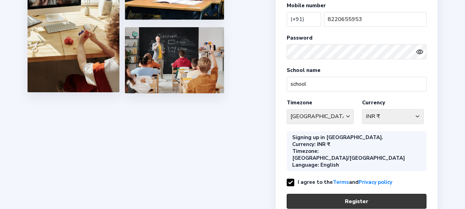
click at [330, 194] on button "Register" at bounding box center [356, 201] width 140 height 15
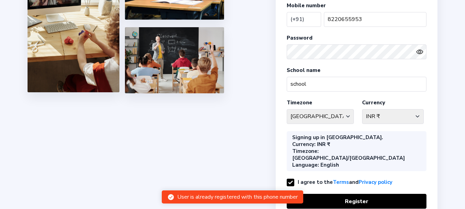
scroll to position [0, 0]
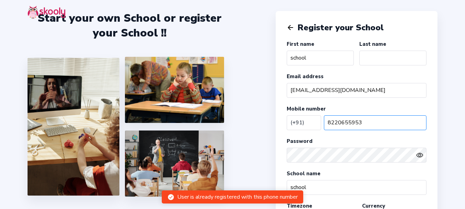
click at [374, 121] on input "8220655953" at bounding box center [375, 122] width 102 height 15
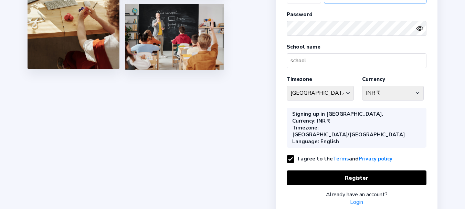
scroll to position [137, 0]
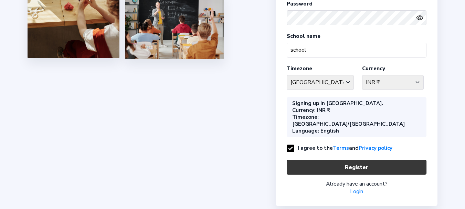
type input "822065595"
click at [336, 160] on button "Register" at bounding box center [356, 167] width 140 height 15
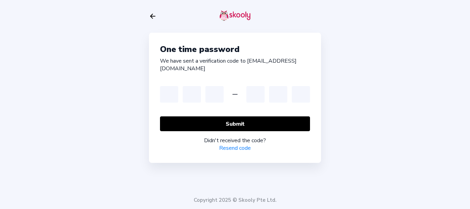
click at [229, 147] on link "Resend code" at bounding box center [235, 148] width 32 height 8
click at [238, 148] on link "Resend code" at bounding box center [235, 148] width 32 height 8
click at [171, 97] on input "text" at bounding box center [169, 94] width 18 height 17
type input "3"
type input "4"
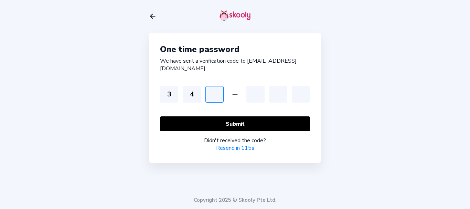
type input "2"
type input "5"
type input "2"
type input "3"
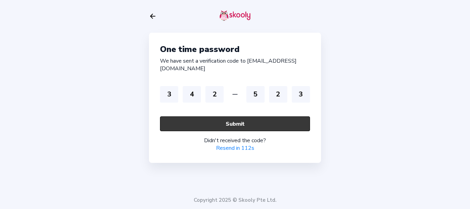
click at [194, 125] on button "Submit" at bounding box center [235, 123] width 150 height 15
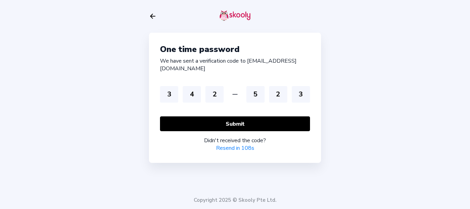
click at [108, 103] on div "One time password We have sent a verification code to sc*******@mailinator.com …" at bounding box center [235, 104] width 470 height 209
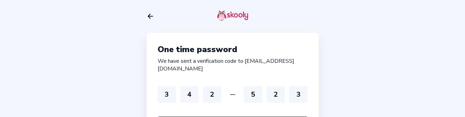
click at [153, 16] on icon "Arrow Back" at bounding box center [150, 16] width 8 height 8
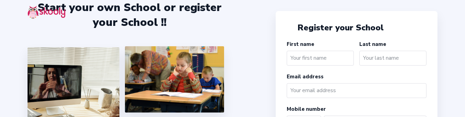
select select "IN"
click at [244, 41] on div "Start your own School or register your School !!" at bounding box center [152, 94] width 248 height 188
click at [288, 25] on icon "Arrow Back" at bounding box center [290, 28] width 8 height 8
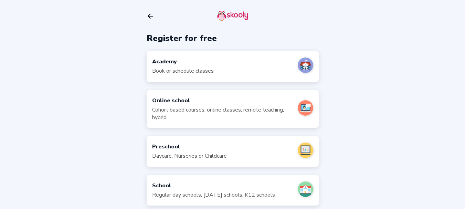
click at [197, 68] on div "Book or schedule classes" at bounding box center [183, 71] width 62 height 8
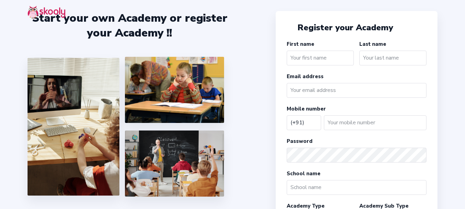
select select "IN"
click at [306, 58] on input "text" at bounding box center [319, 58] width 67 height 15
type input "test"
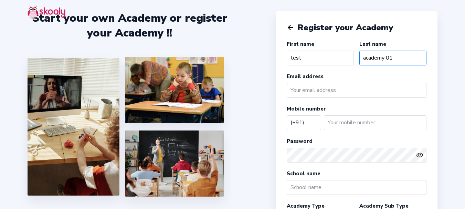
type input "academy 01"
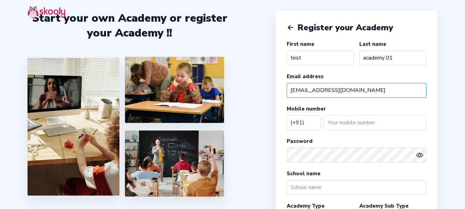
type input "[EMAIL_ADDRESS][DOMAIN_NAME]"
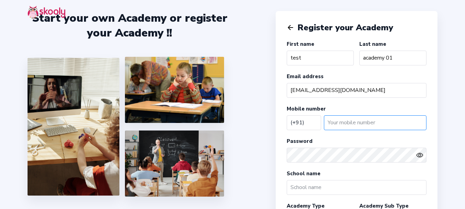
click at [352, 122] on input "number" at bounding box center [375, 122] width 102 height 15
type input "8220655953"
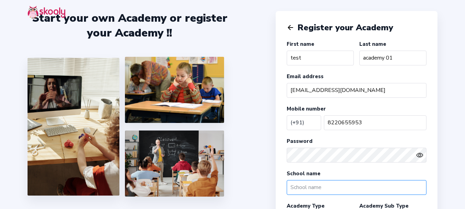
click at [331, 183] on input "text" at bounding box center [356, 187] width 140 height 15
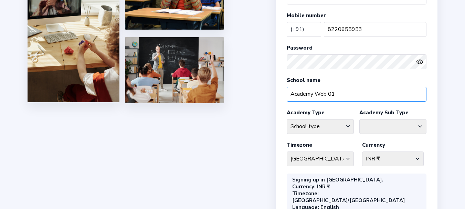
scroll to position [103, 0]
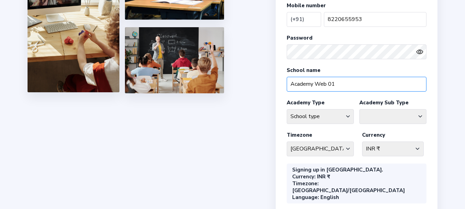
type input "Academy Web 01"
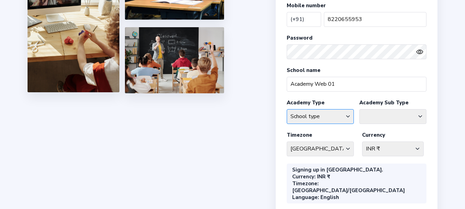
click at [304, 114] on select "School type Academic Afterschool Arts Dance Homeschool Language Martial Arts Mu…" at bounding box center [319, 116] width 67 height 15
select select "SP"
click at [286, 109] on select "School type Academic Afterschool Arts Dance Homeschool Language Martial Arts Mu…" at bounding box center [319, 116] width 67 height 15
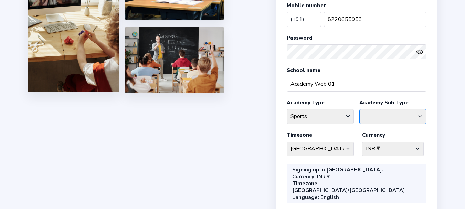
click at [371, 113] on select "Athletics Badminton Baseball Basketball Chess Cricket Hockey Football General S…" at bounding box center [392, 116] width 67 height 15
select select "SQ"
click at [359, 109] on select "Athletics Badminton Baseball Basketball Chess Cricket Hockey Football General S…" at bounding box center [392, 116] width 67 height 15
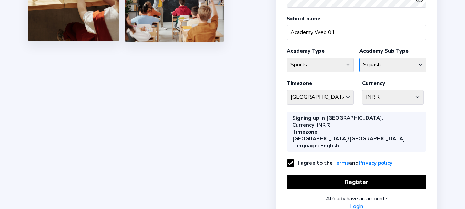
scroll to position [170, 0]
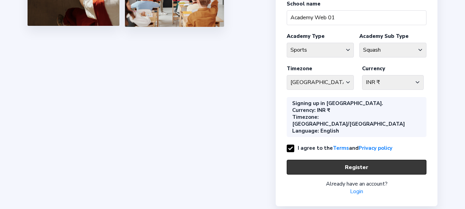
click at [332, 160] on button "Register" at bounding box center [356, 167] width 140 height 15
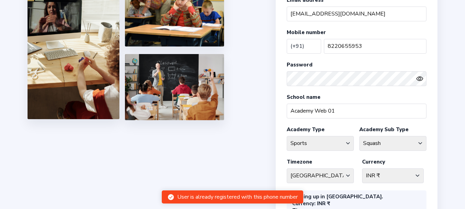
scroll to position [66, 0]
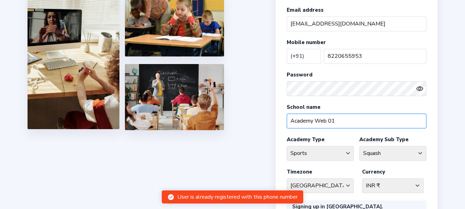
click at [347, 125] on input "Academy Web 01" at bounding box center [356, 120] width 140 height 15
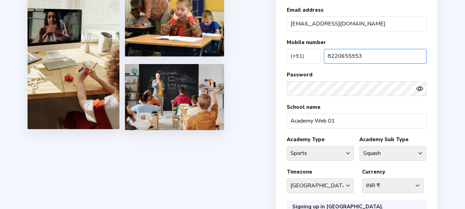
click at [362, 58] on input "8220655953" at bounding box center [375, 56] width 102 height 15
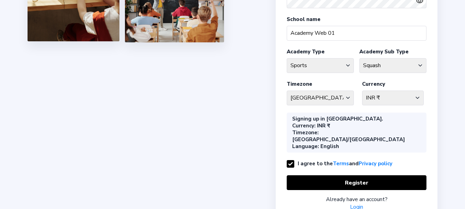
scroll to position [170, 0]
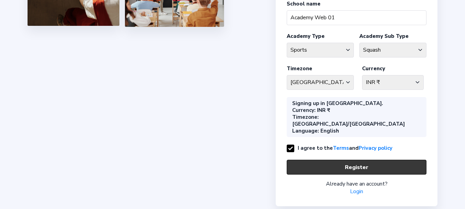
type input "822065595"
click at [366, 160] on button "Register" at bounding box center [356, 167] width 140 height 15
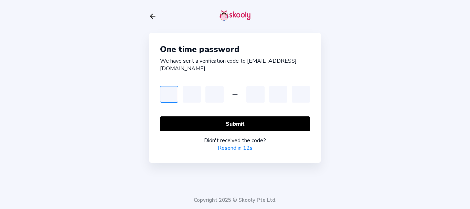
type input "3"
type input "2"
type input "4"
type input "2"
type input "5"
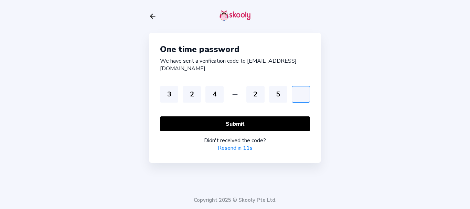
type input "5"
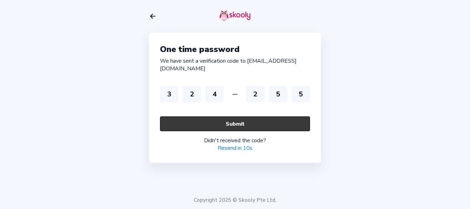
click at [223, 121] on button "Submit" at bounding box center [235, 123] width 150 height 15
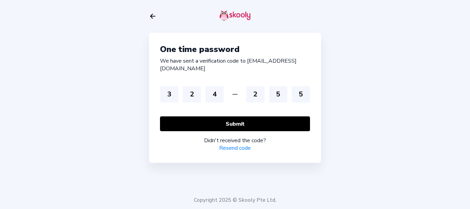
click at [233, 146] on link "Resend code" at bounding box center [235, 148] width 32 height 8
click at [152, 18] on icon "arrow back outline" at bounding box center [152, 16] width 5 height 4
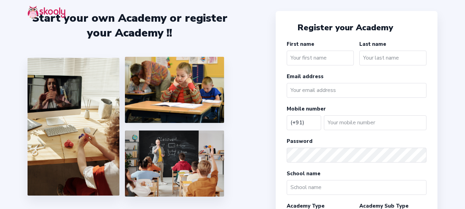
select select "IN"
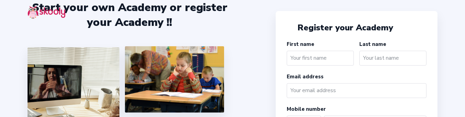
select select "IN"
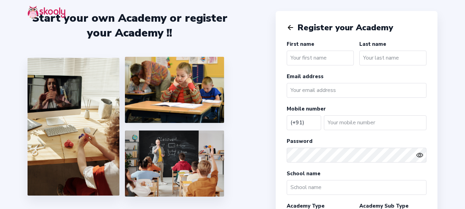
click at [320, 59] on input "text" at bounding box center [319, 58] width 67 height 15
type input "Academy"
type input "02"
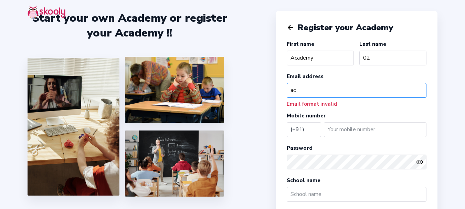
type input "a"
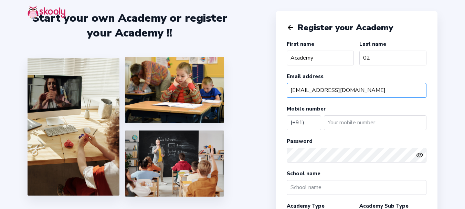
type input "[EMAIL_ADDRESS][DOMAIN_NAME]"
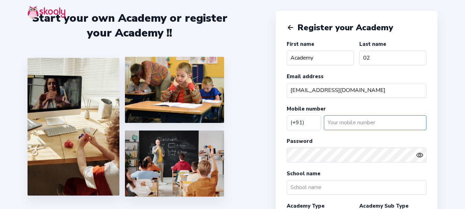
click at [346, 116] on input "number" at bounding box center [375, 122] width 102 height 15
type input "987654321"
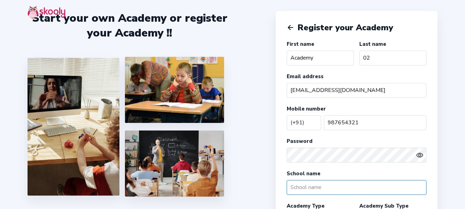
click at [306, 116] on input "text" at bounding box center [356, 187] width 140 height 15
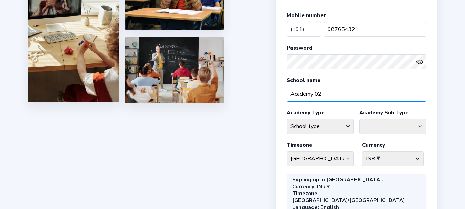
scroll to position [103, 0]
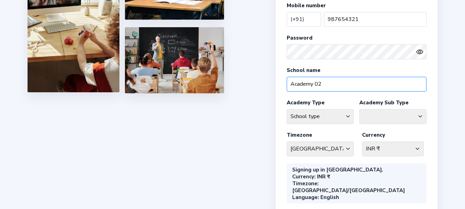
type input "Academy 02"
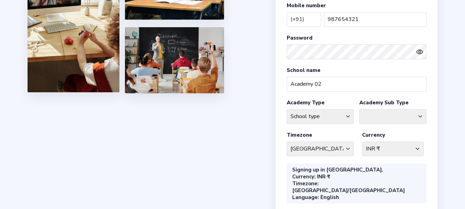
click at [302, 116] on div "School type Academic Afterschool Arts Dance Homeschool Language Martial Arts Mu…" at bounding box center [319, 116] width 67 height 20
click at [309, 116] on select "School type Academic Afterschool Arts Dance Homeschool Language Martial Arts Mu…" at bounding box center [319, 116] width 67 height 15
select select "W"
click at [286, 109] on select "School type Academic Afterschool Arts Dance Homeschool Language Martial Arts Mu…" at bounding box center [319, 116] width 67 height 15
click at [379, 116] on select "Fitness Meditation Yoga" at bounding box center [392, 116] width 67 height 15
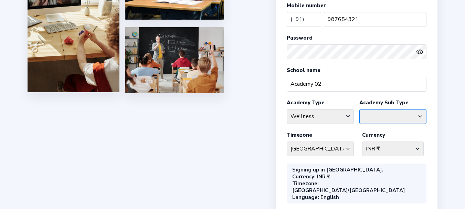
select select "ME"
click at [359, 109] on select "Fitness Meditation Yoga" at bounding box center [392, 116] width 67 height 15
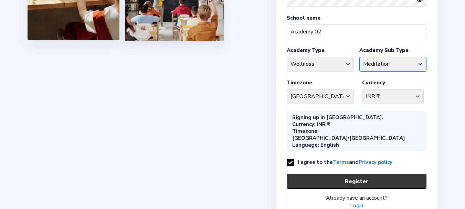
scroll to position [170, 0]
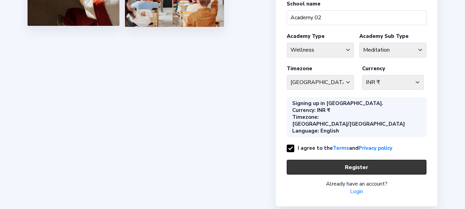
click at [356, 116] on button "Register" at bounding box center [356, 167] width 140 height 15
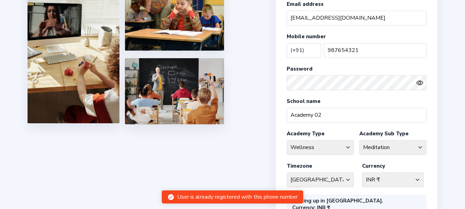
scroll to position [66, 0]
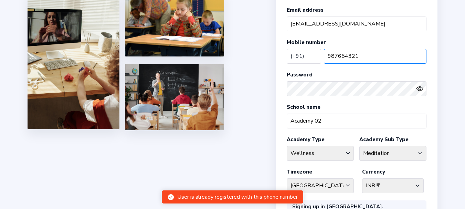
click at [360, 56] on input "987654321" at bounding box center [375, 56] width 102 height 15
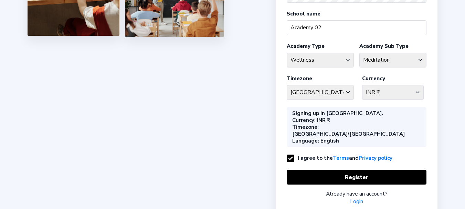
scroll to position [170, 0]
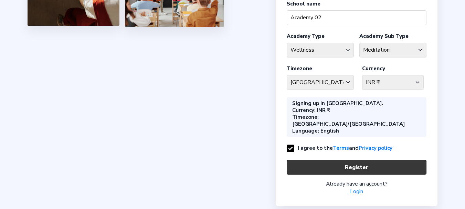
click at [353, 116] on button "Register" at bounding box center [356, 167] width 140 height 15
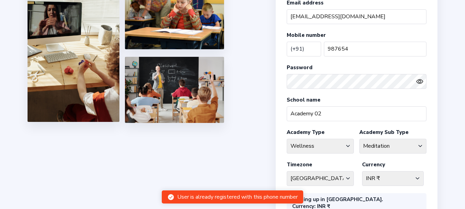
scroll to position [66, 0]
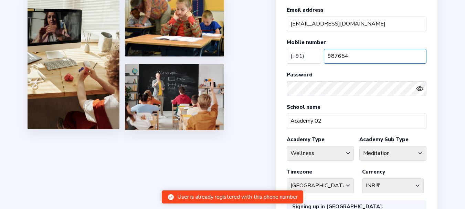
click at [352, 56] on input "987654" at bounding box center [375, 56] width 102 height 15
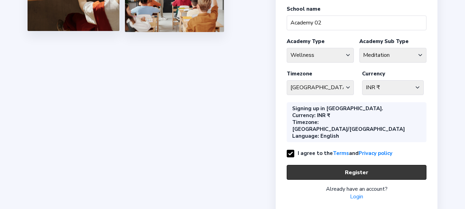
scroll to position [170, 0]
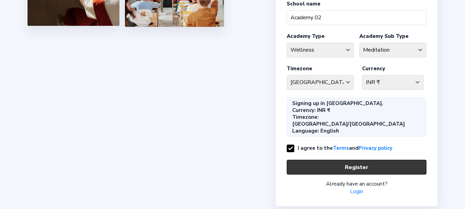
type input "9876541111"
click at [357, 116] on button "Register" at bounding box center [356, 167] width 140 height 15
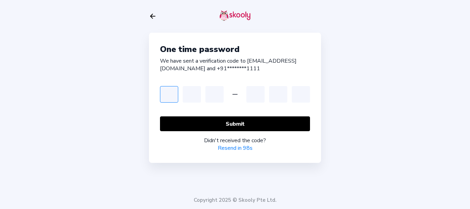
type input "3"
type input "5"
type input "6"
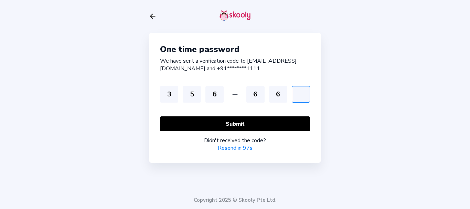
type input "3"
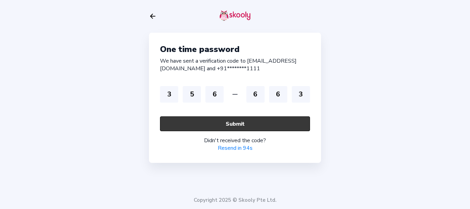
click at [206, 116] on button "Submit" at bounding box center [235, 123] width 150 height 15
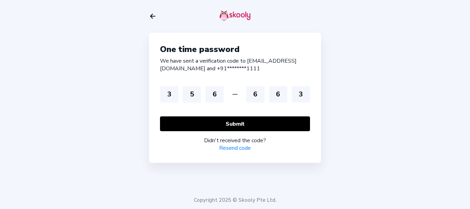
click at [225, 116] on link "Resend code" at bounding box center [235, 148] width 32 height 8
